Goal: Register for event/course

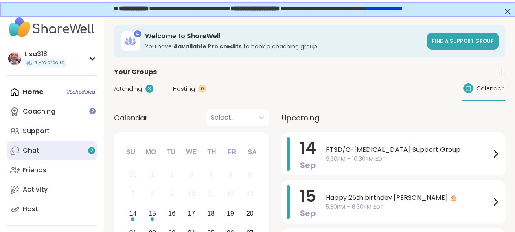
click at [37, 150] on div "Chat 2" at bounding box center [31, 150] width 17 height 9
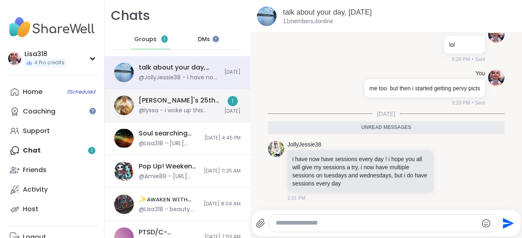
click at [169, 101] on div "[PERSON_NAME]'s 25th Birthday!: Keeper of the Realms, [DATE]" at bounding box center [179, 100] width 81 height 9
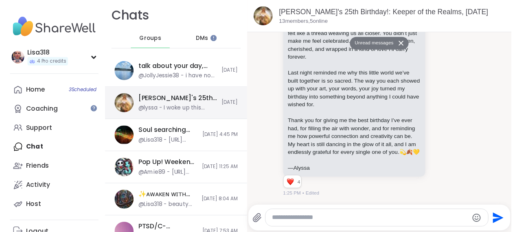
scroll to position [5971, 0]
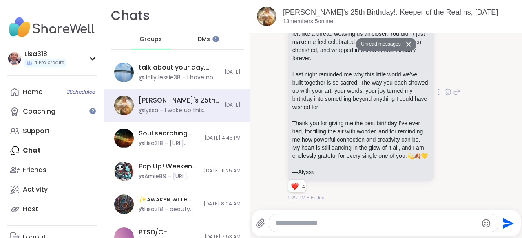
click at [444, 88] on icon at bounding box center [447, 92] width 7 height 8
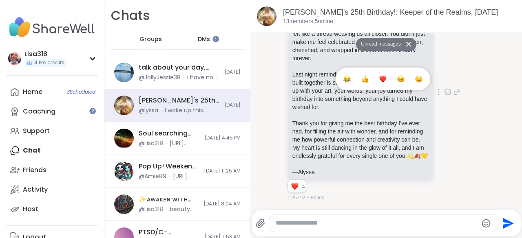
click at [379, 75] on div "Select Reaction: Heart" at bounding box center [382, 78] width 7 height 7
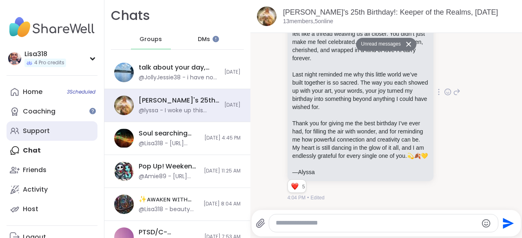
click at [49, 126] on link "Support" at bounding box center [52, 131] width 91 height 20
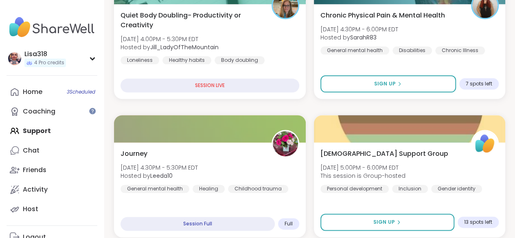
scroll to position [459, 0]
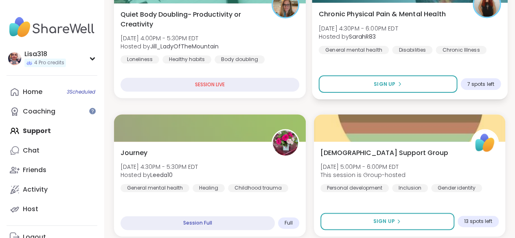
click at [398, 68] on div "Chronic Physical Pain & Mental Health [DATE] 4:30PM - 6:00PM EDT Hosted by Sara…" at bounding box center [410, 50] width 196 height 97
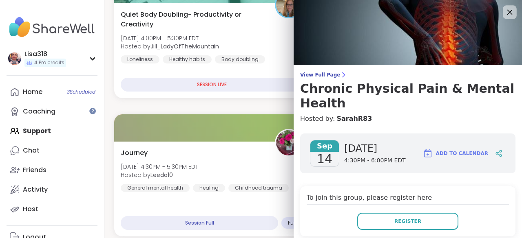
click at [504, 16] on icon at bounding box center [509, 12] width 10 height 10
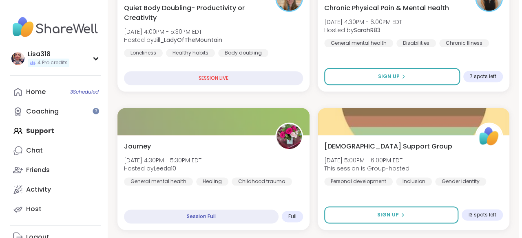
scroll to position [490, 0]
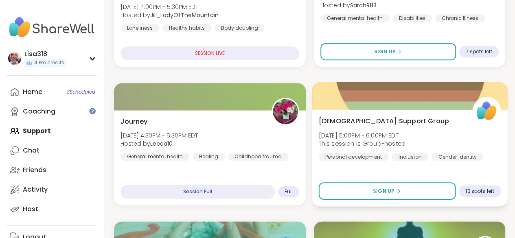
click at [450, 128] on div "[DEMOGRAPHIC_DATA] Support Group [DATE] 5:00PM - 6:00PM EDT This session is Gro…" at bounding box center [410, 138] width 182 height 45
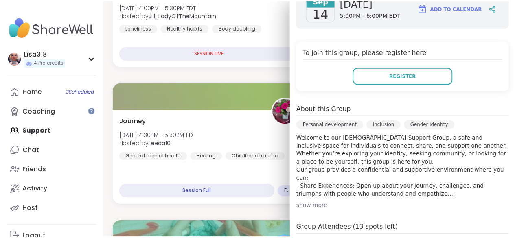
scroll to position [0, 0]
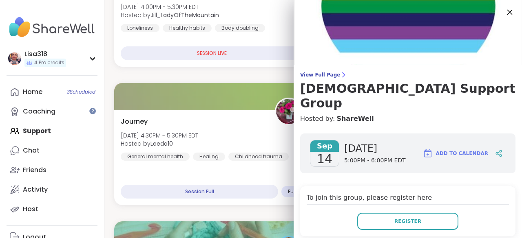
click at [504, 11] on icon at bounding box center [509, 12] width 10 height 10
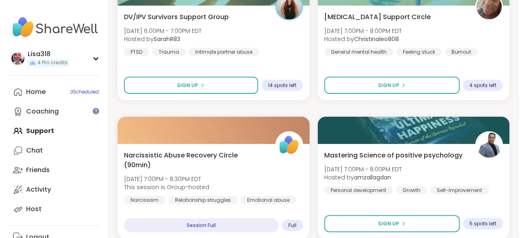
scroll to position [874, 0]
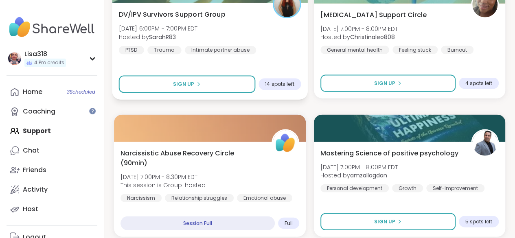
click at [263, 55] on div "DV/IPV Survivors Support Group [DATE] 6:00PM - 7:00PM EDT Hosted by SarahR83 [M…" at bounding box center [210, 51] width 196 height 97
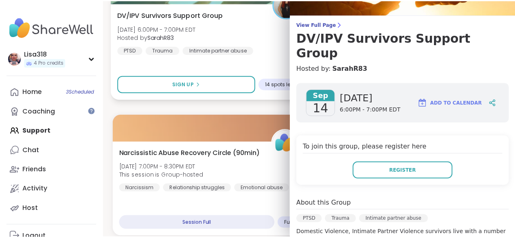
scroll to position [0, 0]
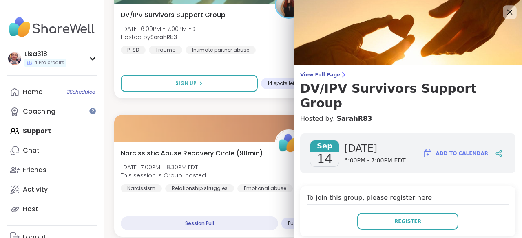
click at [507, 12] on icon at bounding box center [509, 12] width 5 height 5
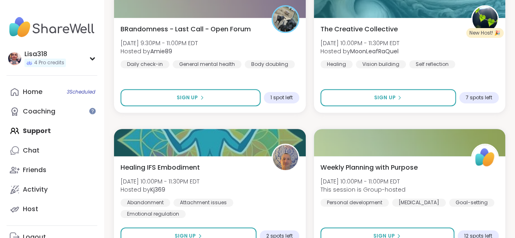
scroll to position [1694, 0]
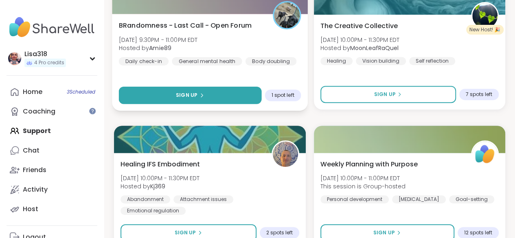
click at [238, 97] on button "Sign Up" at bounding box center [190, 96] width 143 height 18
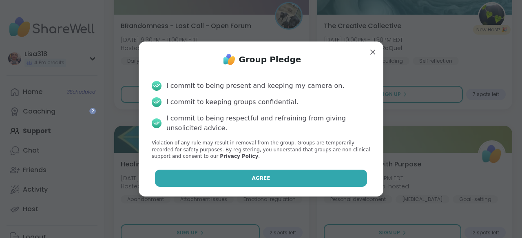
click at [256, 178] on span "Agree" at bounding box center [261, 178] width 18 height 7
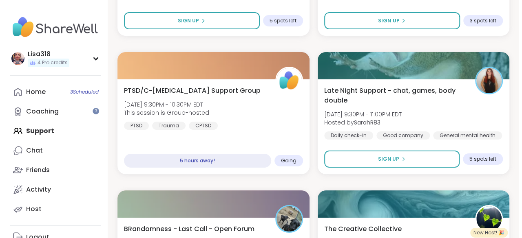
scroll to position [1492, 0]
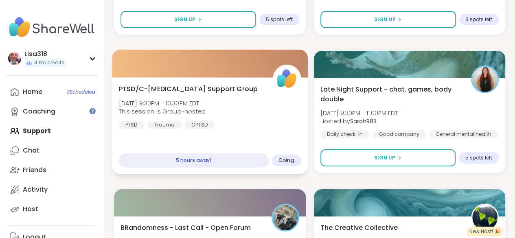
click at [258, 114] on div "PTSD/C-[MEDICAL_DATA] Support Group [DATE] 9:30PM - 10:30PM EDT This session is…" at bounding box center [210, 106] width 182 height 45
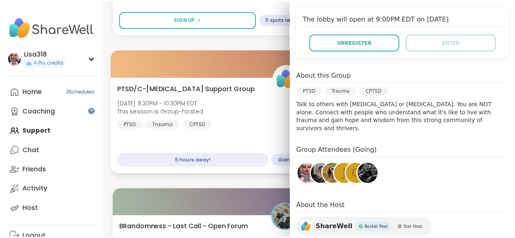
scroll to position [194, 0]
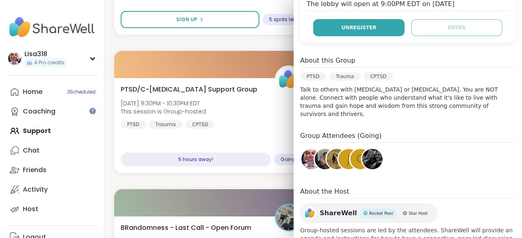
click at [374, 19] on button "Unregister" at bounding box center [358, 27] width 91 height 17
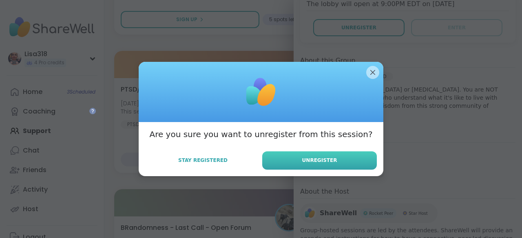
click at [311, 159] on span "Unregister" at bounding box center [319, 160] width 35 height 7
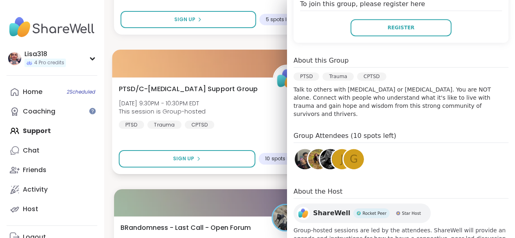
click at [251, 127] on div "PTSD/C-[MEDICAL_DATA] Support Group [DATE] 9:30PM - 10:30PM EDT This session is…" at bounding box center [210, 106] width 182 height 45
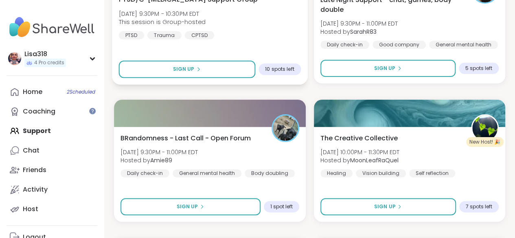
scroll to position [1589, 0]
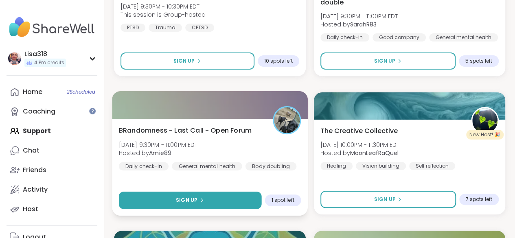
click at [234, 199] on button "Sign Up" at bounding box center [190, 201] width 143 height 18
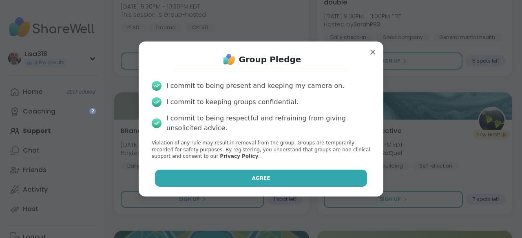
click at [280, 172] on button "Agree" at bounding box center [261, 178] width 212 height 17
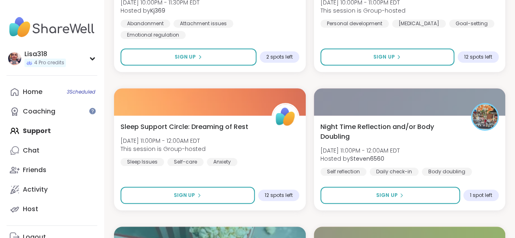
scroll to position [1871, 0]
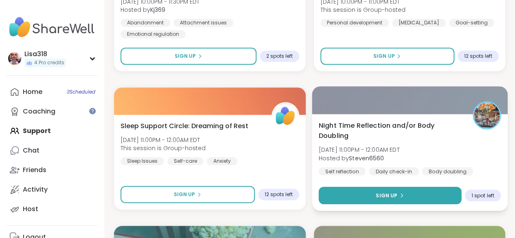
click at [408, 196] on button "Sign Up" at bounding box center [390, 196] width 143 height 18
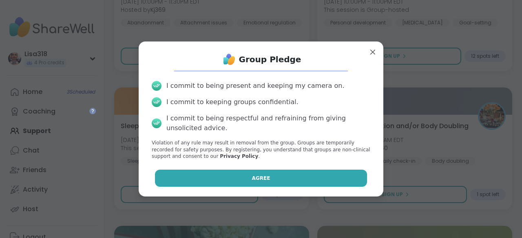
click at [310, 178] on button "Agree" at bounding box center [261, 178] width 212 height 17
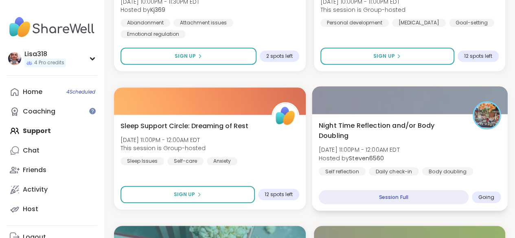
click at [457, 143] on div "Night Time Reflection and/or Body Doubling [DATE] 11:00PM - 12:00AM EDT Hosted …" at bounding box center [410, 148] width 182 height 55
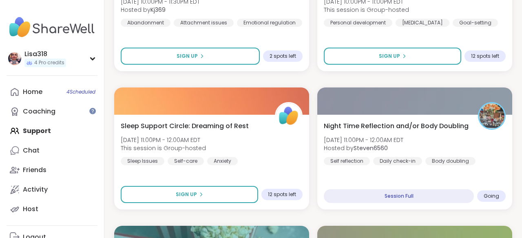
click at [455, 145] on button "Add to Calendar" at bounding box center [456, 155] width 72 height 24
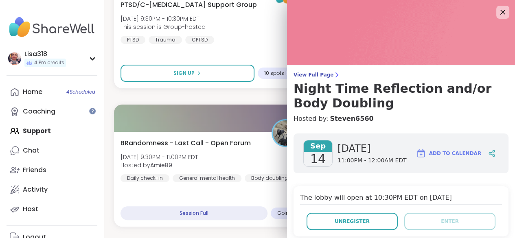
scroll to position [1568, 0]
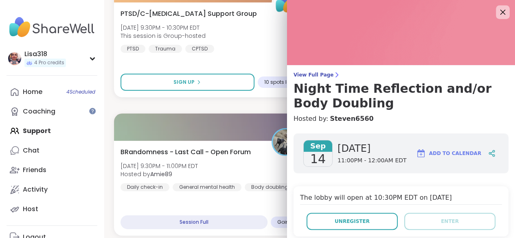
click at [498, 14] on icon at bounding box center [503, 12] width 10 height 10
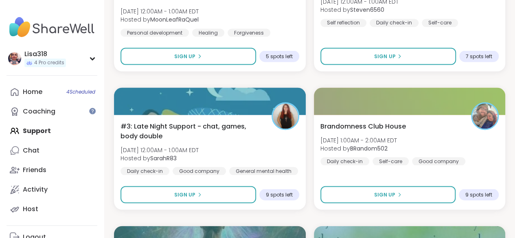
scroll to position [2289, 0]
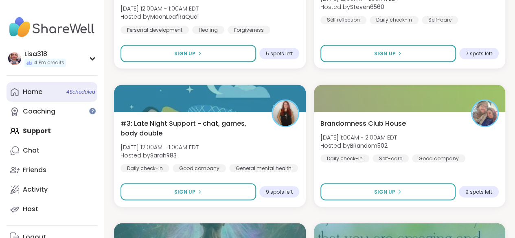
click at [79, 90] on span "4 Scheduled" at bounding box center [80, 92] width 29 height 7
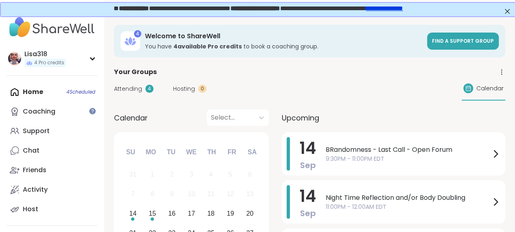
click at [140, 90] on span "Attending" at bounding box center [128, 89] width 28 height 9
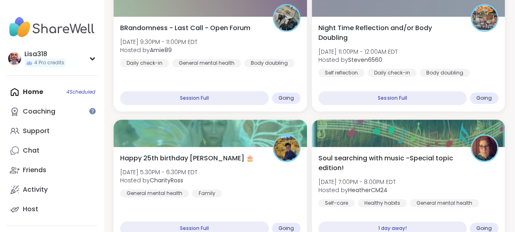
scroll to position [127, 0]
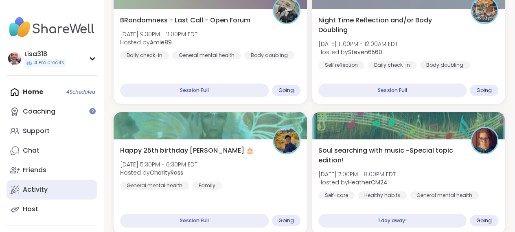
click at [37, 189] on div "Activity" at bounding box center [35, 189] width 25 height 9
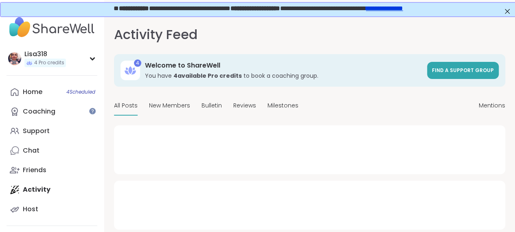
type textarea "*"
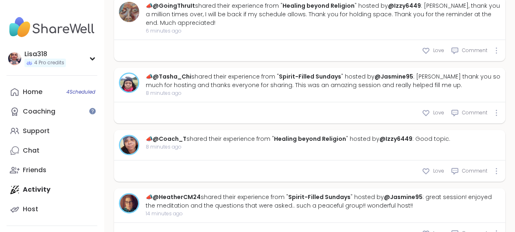
scroll to position [419, 0]
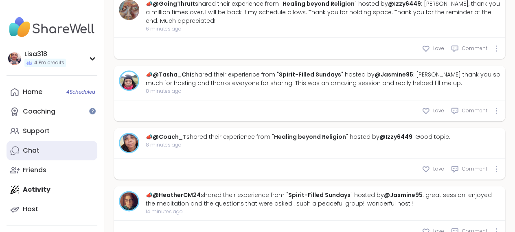
click at [26, 156] on link "Chat" at bounding box center [52, 151] width 91 height 20
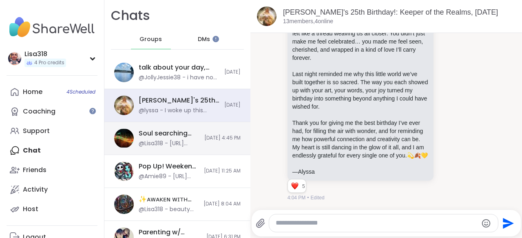
click at [170, 141] on div "@Lisa318 - [URL][DOMAIN_NAME]" at bounding box center [169, 144] width 61 height 8
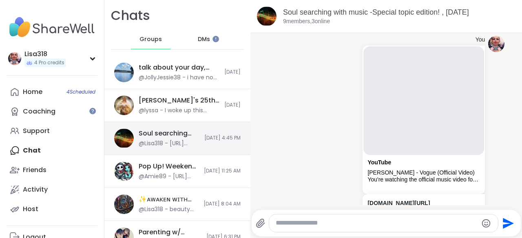
scroll to position [492, 0]
